Goal: Complete application form: Fill out and submit a form for a specific purpose

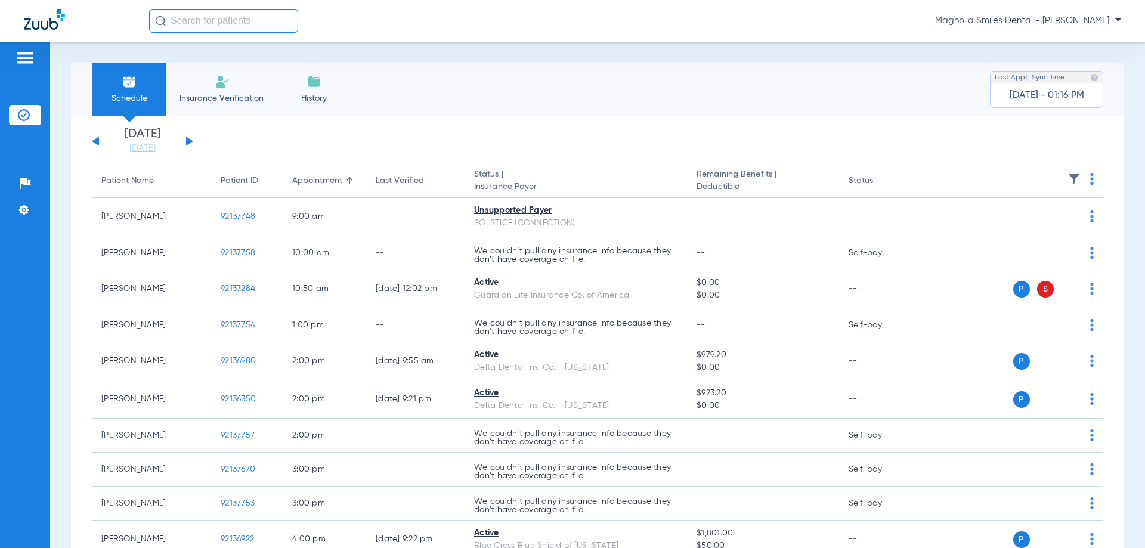
click at [231, 83] on li "Insurance Verification" at bounding box center [221, 90] width 110 height 54
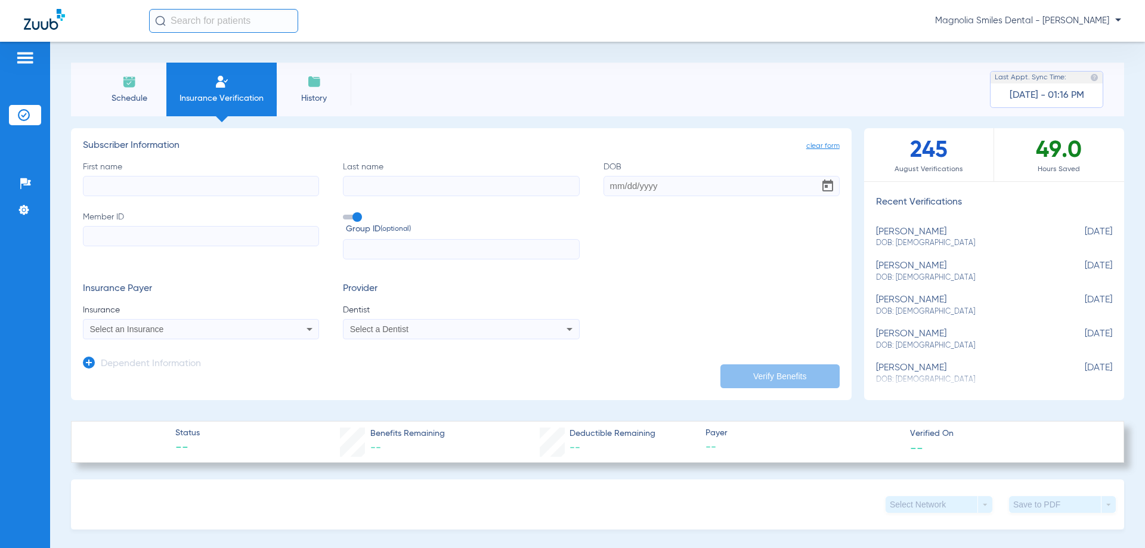
click at [761, 276] on form "First name Last name DOB Member ID Group ID (optional) Insurance Payer Insuranc…" at bounding box center [461, 250] width 757 height 179
click at [432, 330] on div "Select a Dentist" at bounding box center [439, 329] width 178 height 8
click at [432, 330] on div at bounding box center [572, 274] width 1145 height 548
click at [124, 181] on input "First name" at bounding box center [201, 186] width 236 height 20
click at [424, 320] on mat-select "Select a Dentist" at bounding box center [461, 329] width 236 height 20
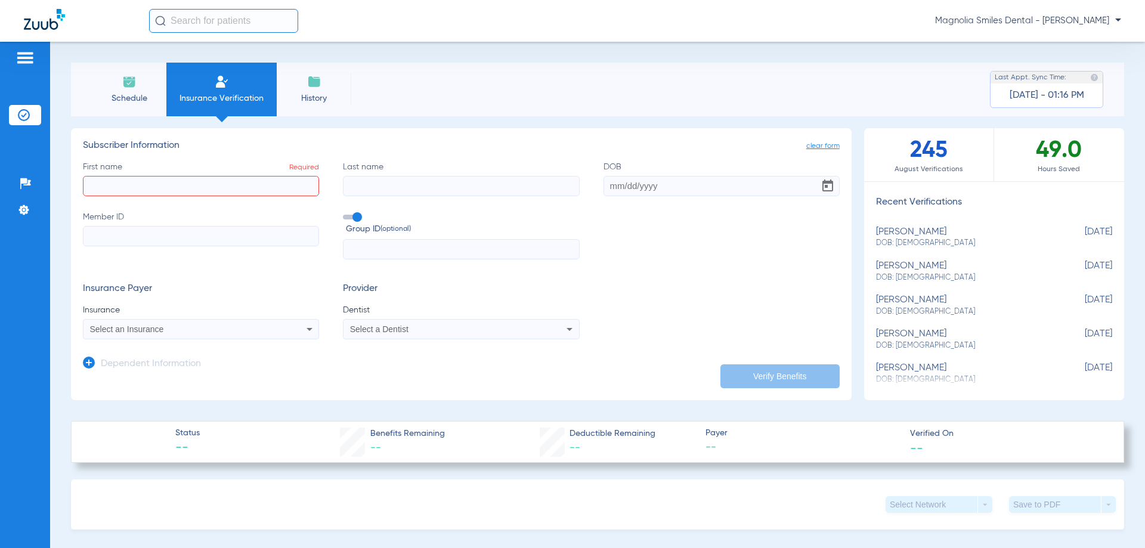
click at [419, 330] on div "Select a Dentist" at bounding box center [439, 329] width 178 height 8
click at [419, 330] on div at bounding box center [572, 274] width 1145 height 548
click at [496, 132] on app-manual-verification-form "clear form Subscriber Information First name Required Last name DOB Member ID G…" at bounding box center [461, 264] width 781 height 272
click at [117, 87] on li "Schedule" at bounding box center [129, 90] width 75 height 54
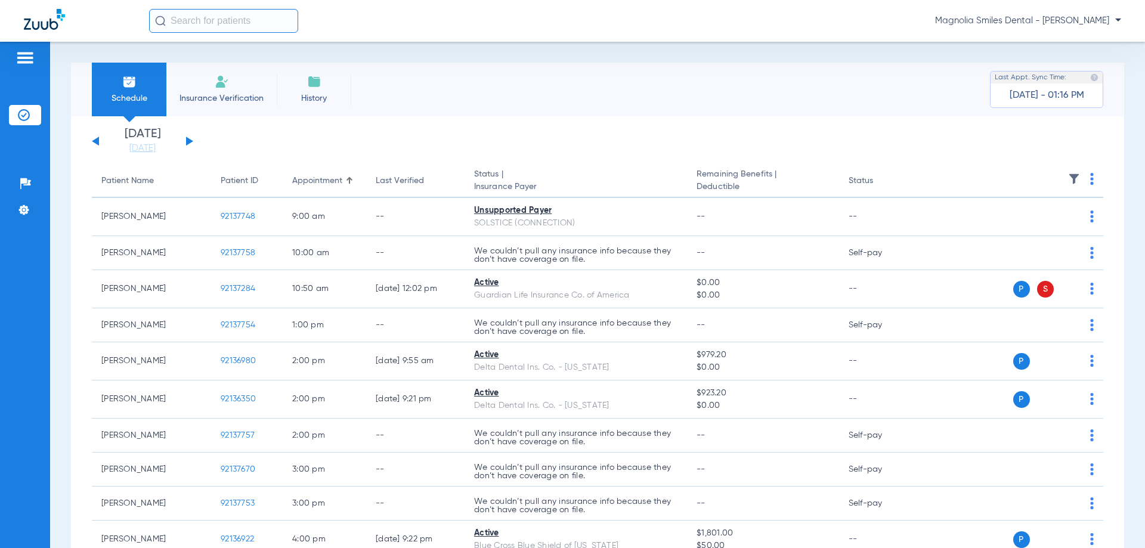
click at [197, 84] on li "Insurance Verification" at bounding box center [221, 90] width 110 height 54
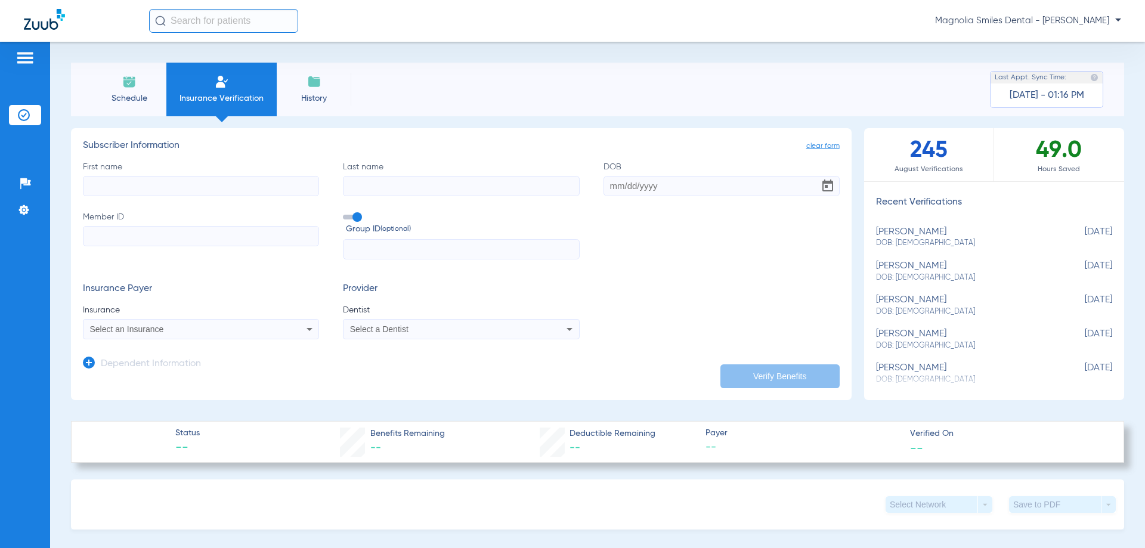
click at [703, 285] on div "Insurance Payer Insurance Select an Insurance Provider Dentist Select a Dentist" at bounding box center [461, 311] width 757 height 56
click at [428, 328] on div "Select a Dentist" at bounding box center [439, 329] width 178 height 8
click at [428, 328] on div at bounding box center [572, 274] width 1145 height 548
click at [149, 187] on input "First name" at bounding box center [201, 186] width 236 height 20
click at [921, 86] on div "Schedule Insurance Verification History Last Appt. Sync Time: [DATE] - 01:16 PM" at bounding box center [598, 90] width 1054 height 54
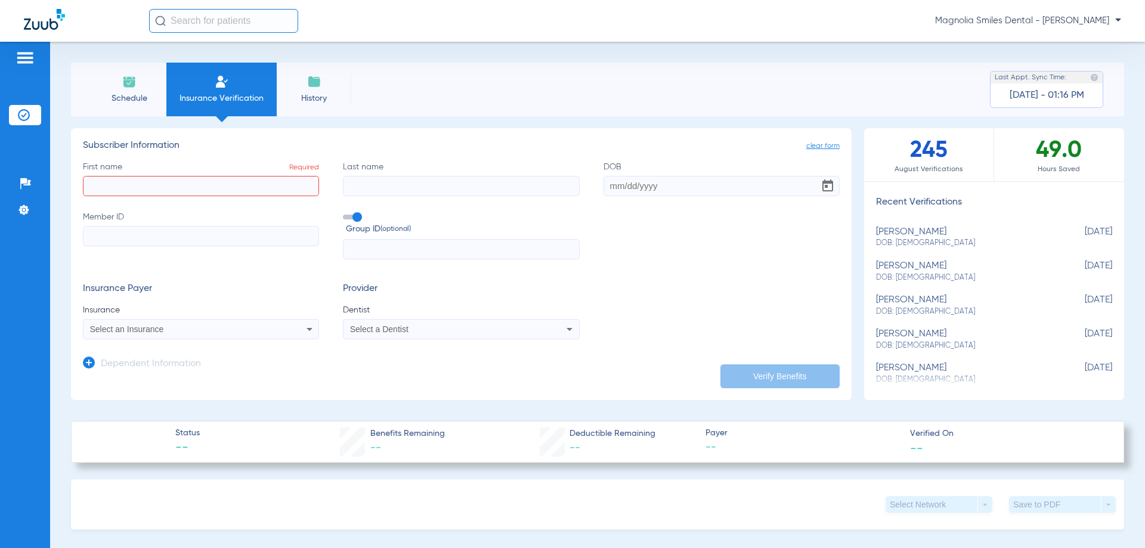
drag, startPoint x: 247, startPoint y: 187, endPoint x: 266, endPoint y: 187, distance: 19.1
click at [248, 187] on input "First name Required" at bounding box center [201, 186] width 236 height 20
click at [369, 191] on input "Last name" at bounding box center [461, 186] width 236 height 20
click at [634, 196] on input "DOB" at bounding box center [722, 186] width 236 height 20
click at [254, 231] on input "Member ID" at bounding box center [201, 236] width 236 height 20
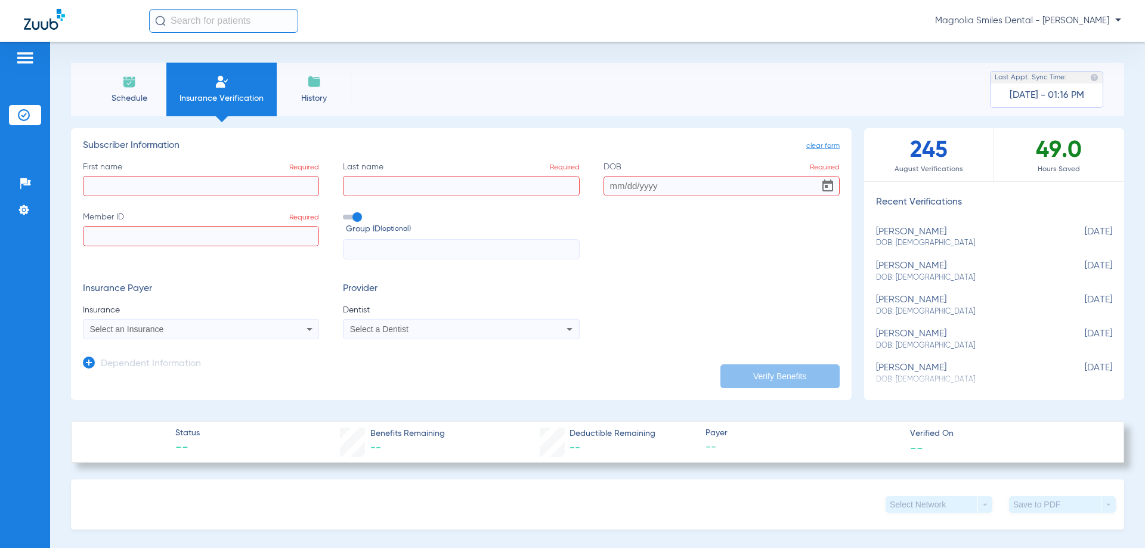
click at [373, 245] on input "text" at bounding box center [461, 249] width 236 height 20
drag, startPoint x: 255, startPoint y: 322, endPoint x: 310, endPoint y: 321, distance: 54.9
click at [258, 322] on mat-select "Select an Insurance" at bounding box center [201, 329] width 236 height 20
click at [380, 327] on span "Select a Dentist" at bounding box center [379, 330] width 58 height 10
click at [279, 186] on div at bounding box center [572, 274] width 1145 height 548
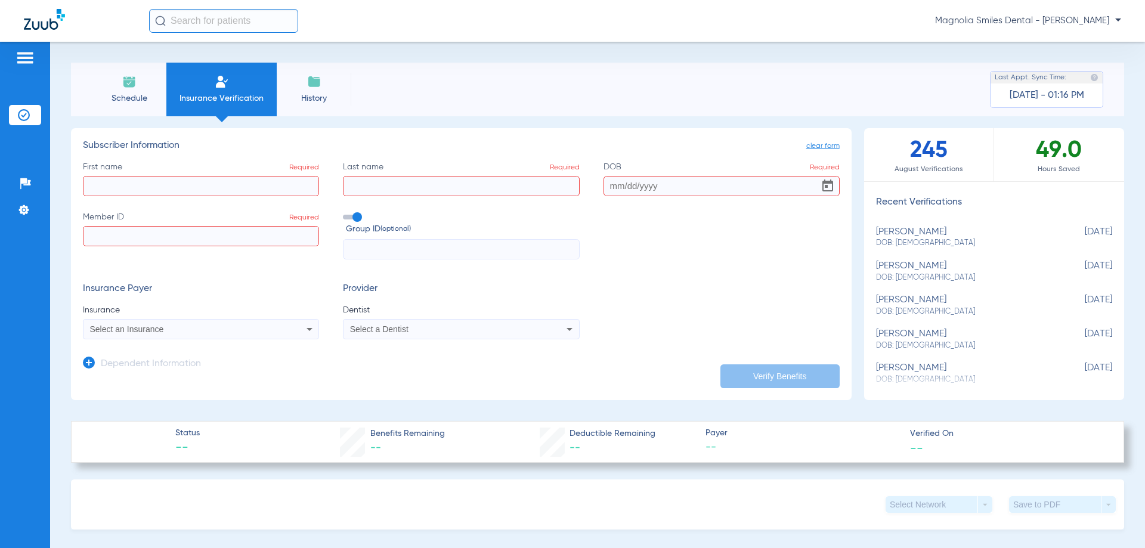
click at [303, 184] on input "First name Required" at bounding box center [201, 186] width 236 height 20
click at [809, 149] on span "clear form" at bounding box center [823, 146] width 33 height 12
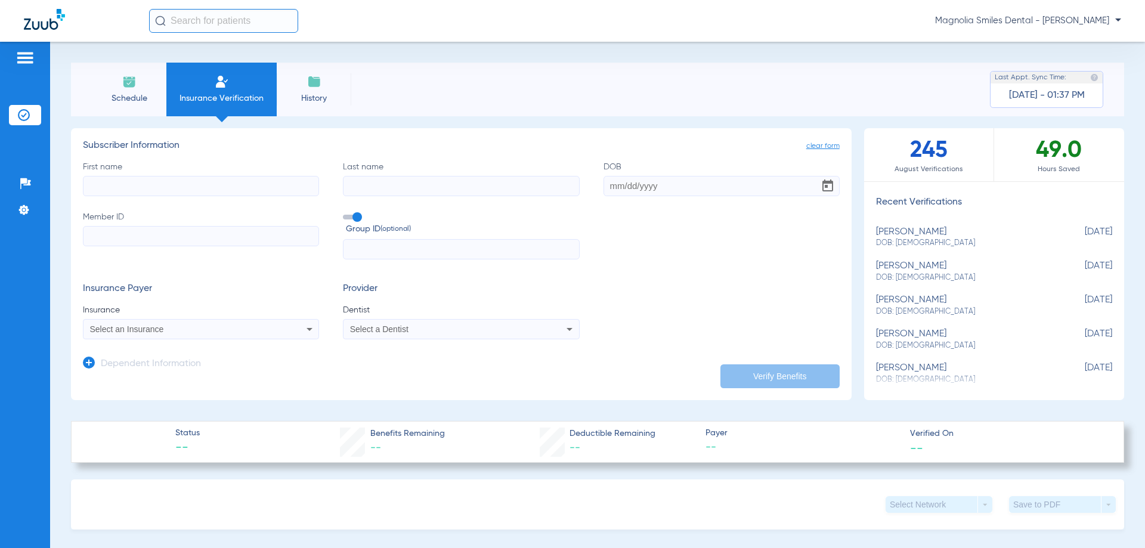
click at [728, 132] on app-manual-verification-form "clear form Subscriber Information First name Last name DOB Member ID Group ID (…" at bounding box center [461, 264] width 781 height 272
